Goal: Navigation & Orientation: Find specific page/section

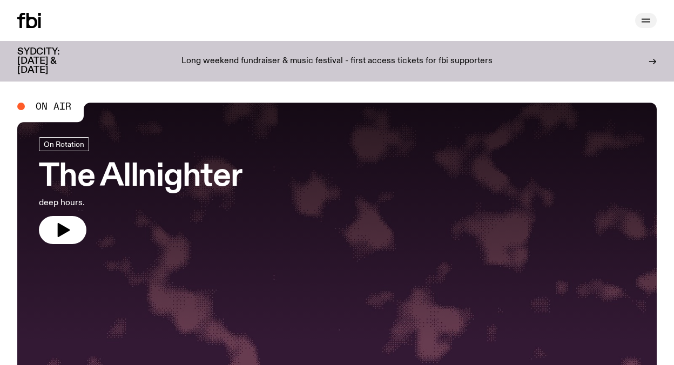
click at [638, 19] on button "button" at bounding box center [646, 20] width 22 height 15
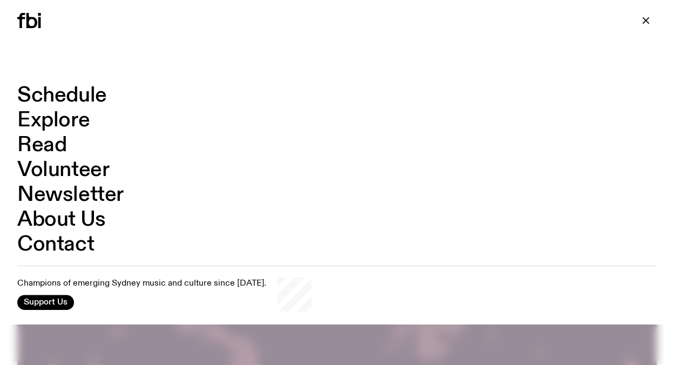
click at [78, 101] on link "Schedule" at bounding box center [62, 95] width 90 height 21
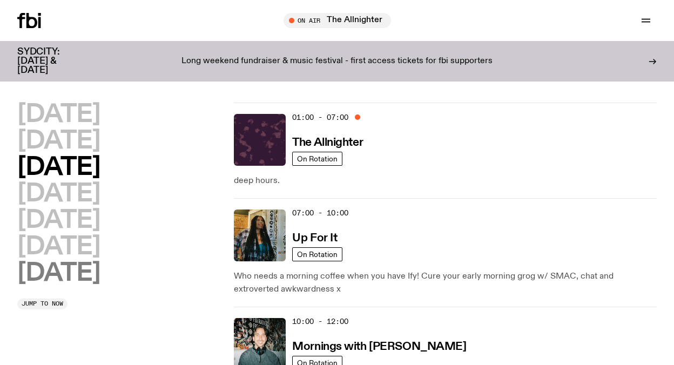
click at [70, 266] on h2 "[DATE]" at bounding box center [58, 273] width 83 height 24
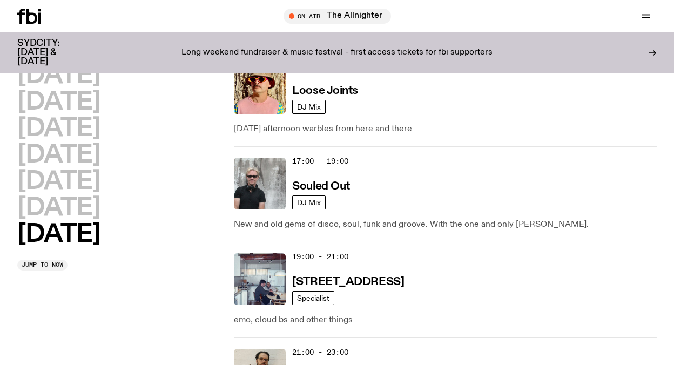
scroll to position [831, 0]
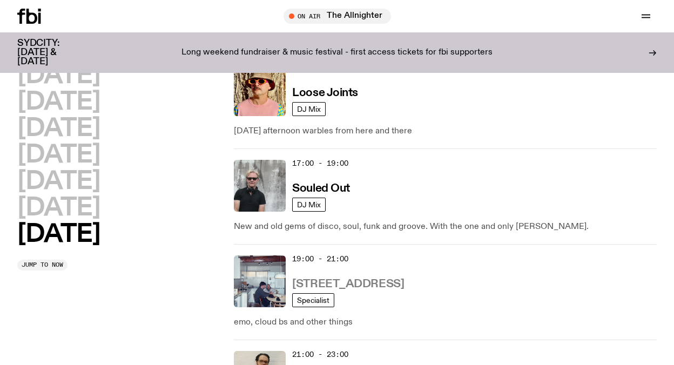
click at [351, 285] on h3 "[STREET_ADDRESS]" at bounding box center [348, 283] width 112 height 11
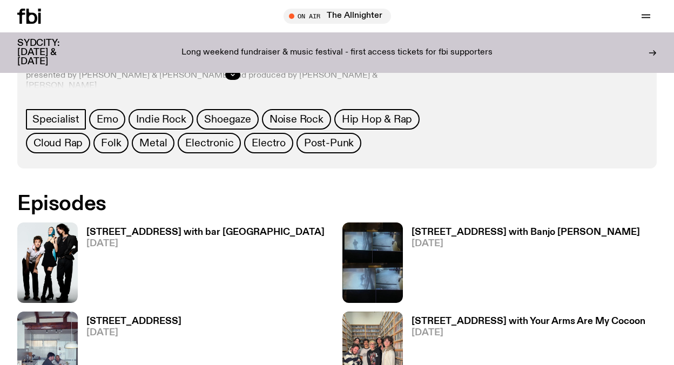
scroll to position [535, 0]
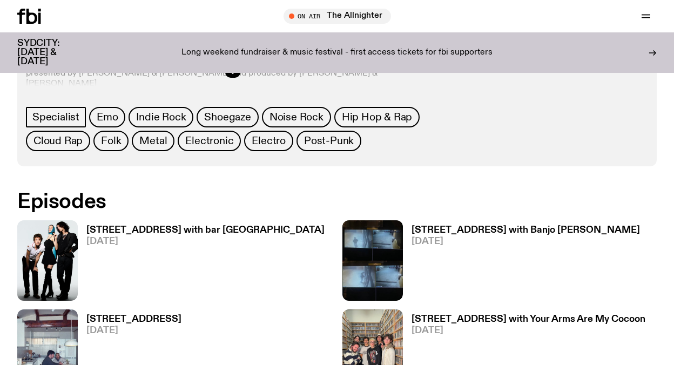
click at [140, 231] on h3 "[STREET_ADDRESS] with bar [GEOGRAPHIC_DATA]" at bounding box center [205, 230] width 238 height 9
